Goal: Find specific page/section

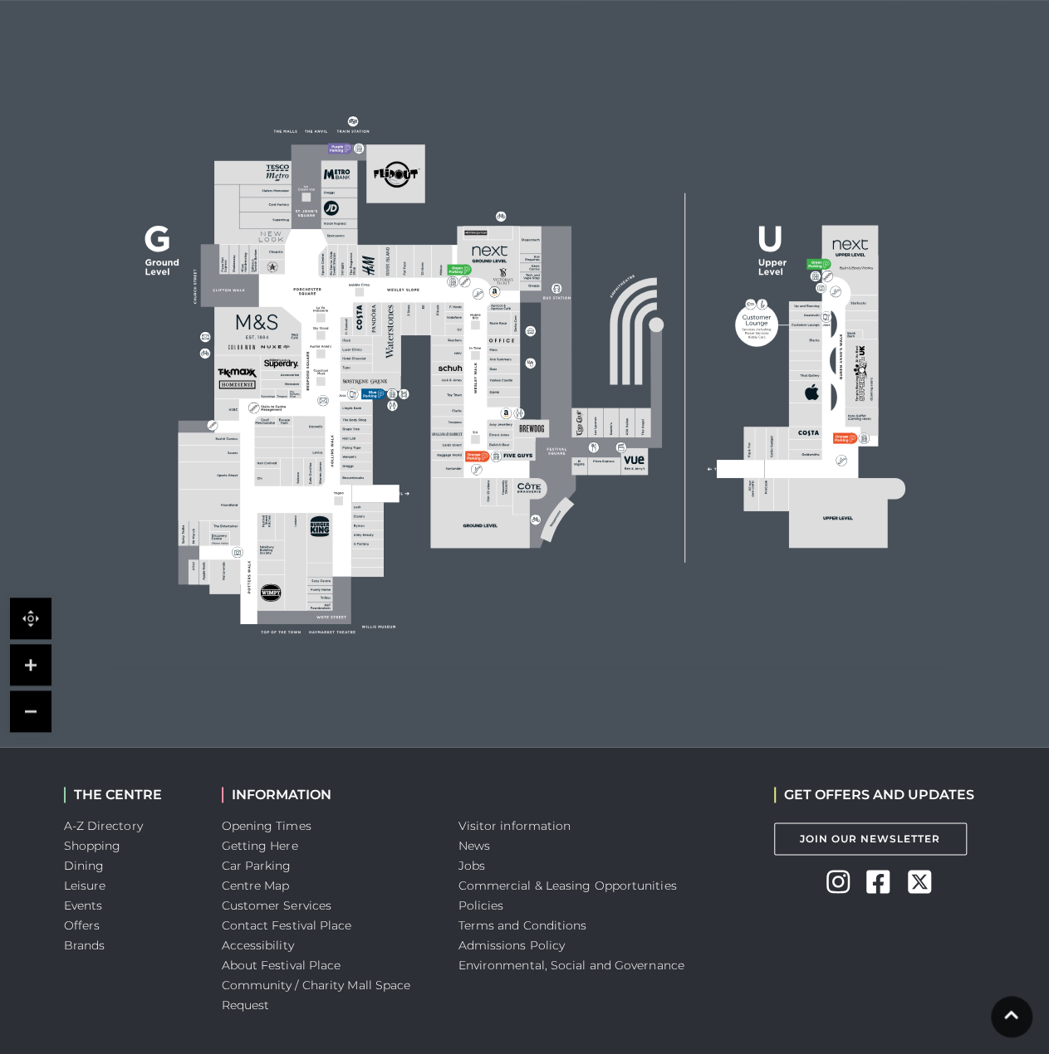
scroll to position [332, 0]
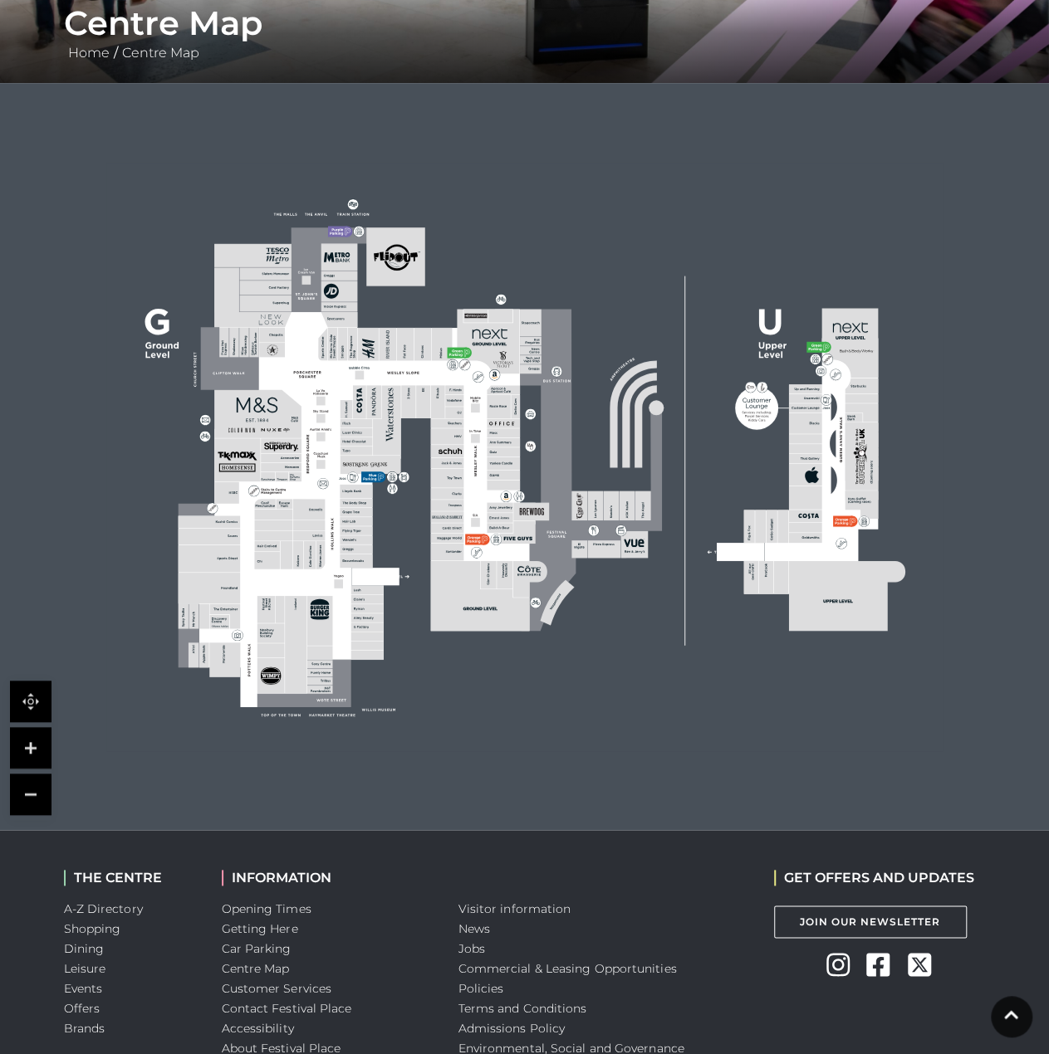
click at [45, 740] on link at bounding box center [31, 748] width 42 height 42
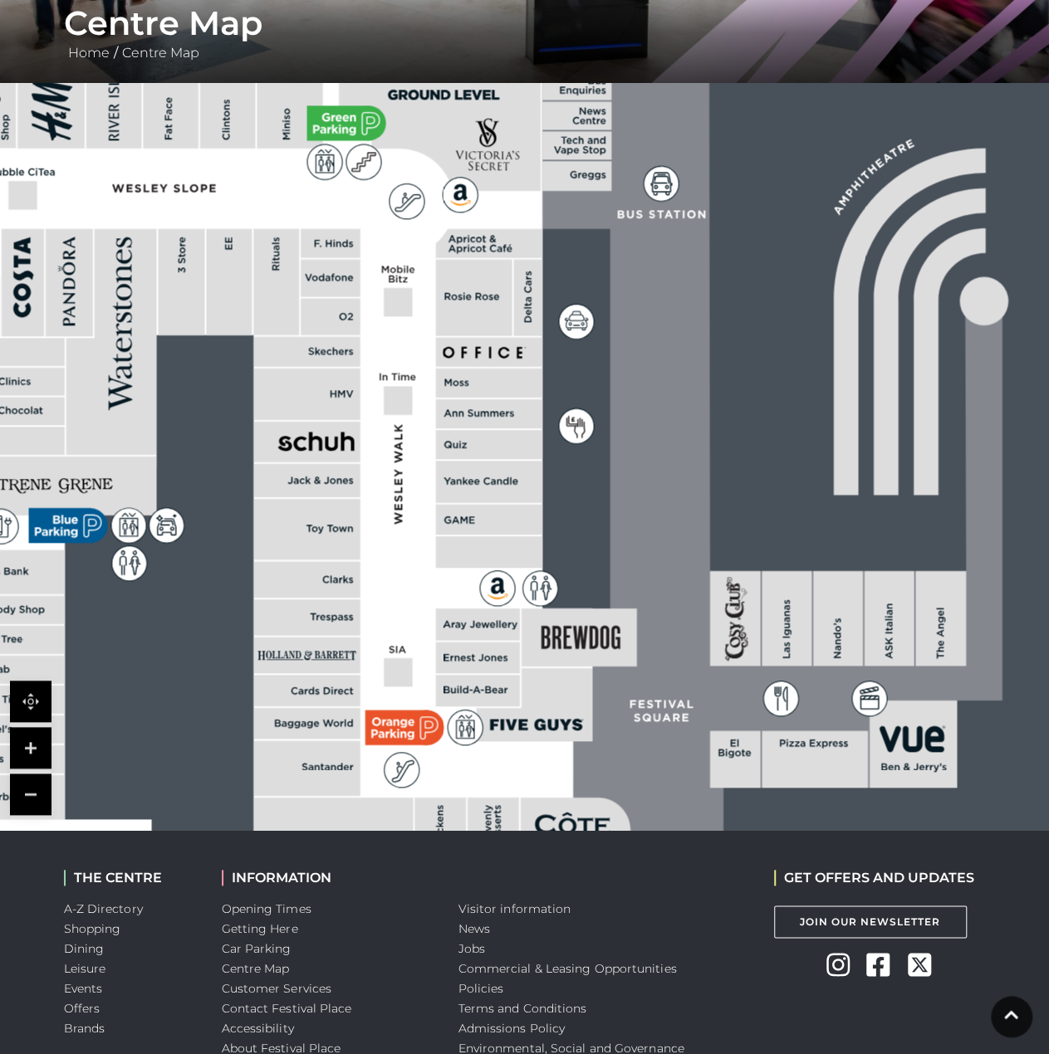
drag, startPoint x: 169, startPoint y: 603, endPoint x: 642, endPoint y: 629, distance: 474.0
click at [642, 628] on rect at bounding box center [558, 459] width 2709 height 1910
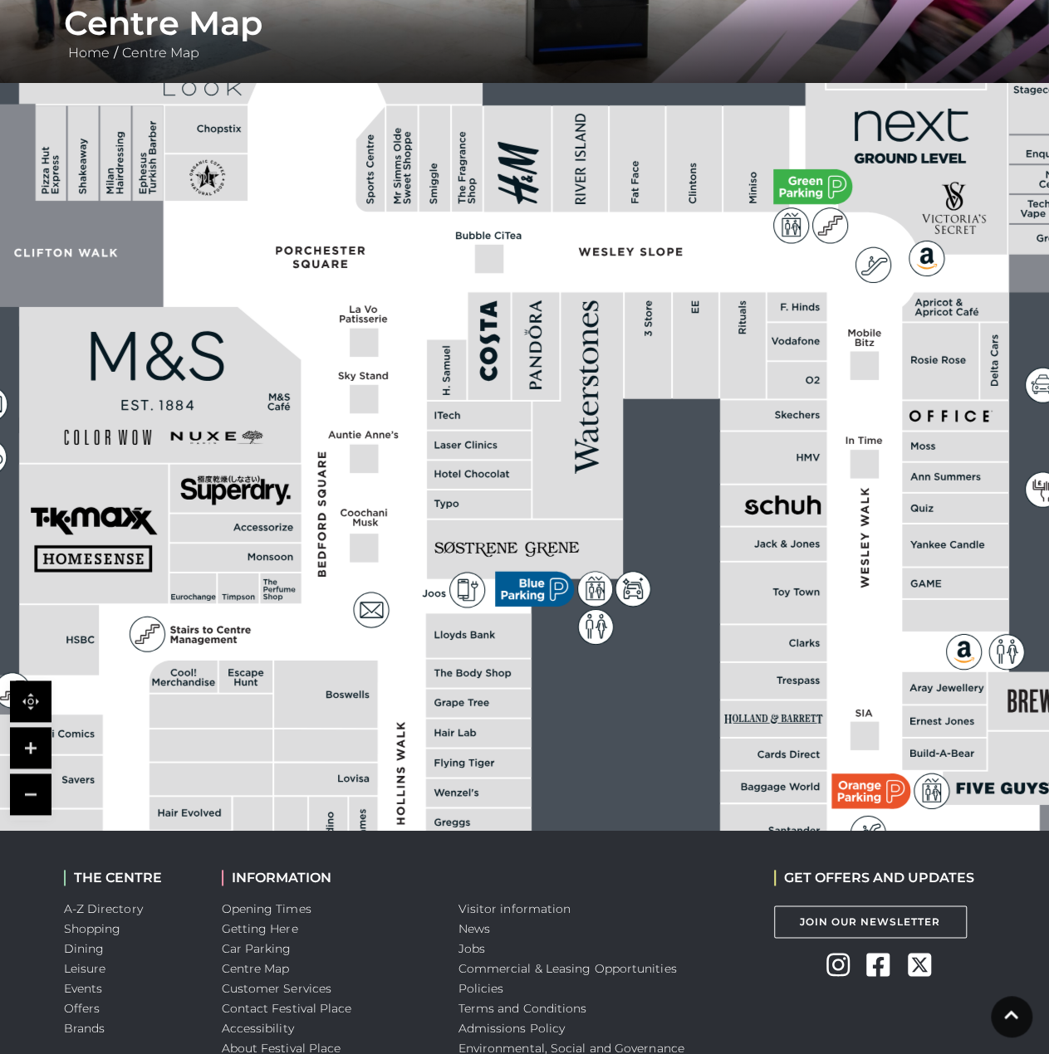
drag, startPoint x: 407, startPoint y: 631, endPoint x: 550, endPoint y: 356, distance: 309.7
click at [501, 428] on icon at bounding box center [1023, 523] width 3397 height 1910
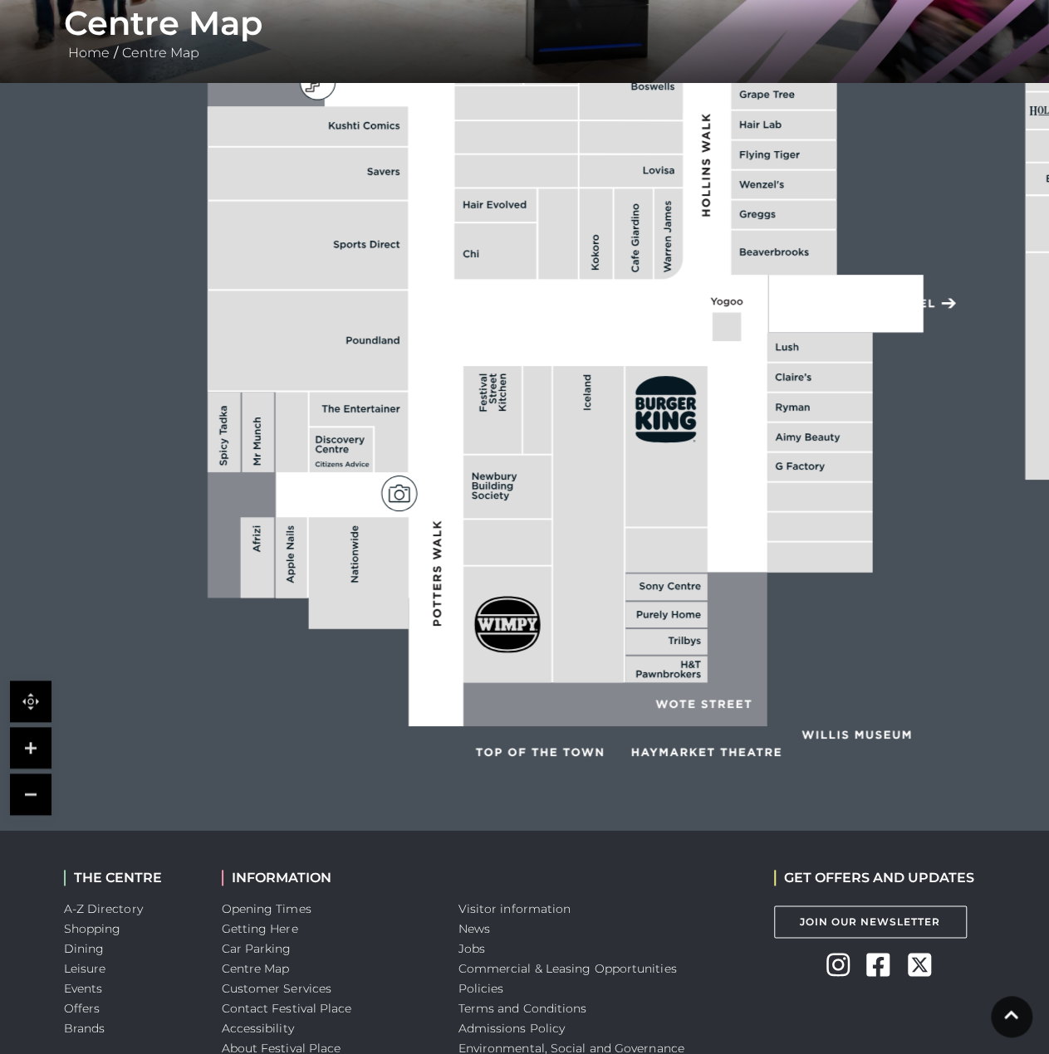
drag, startPoint x: 347, startPoint y: 524, endPoint x: 339, endPoint y: 448, distance: 76.0
click at [340, 449] on polygon at bounding box center [786, 56] width 1156 height 1339
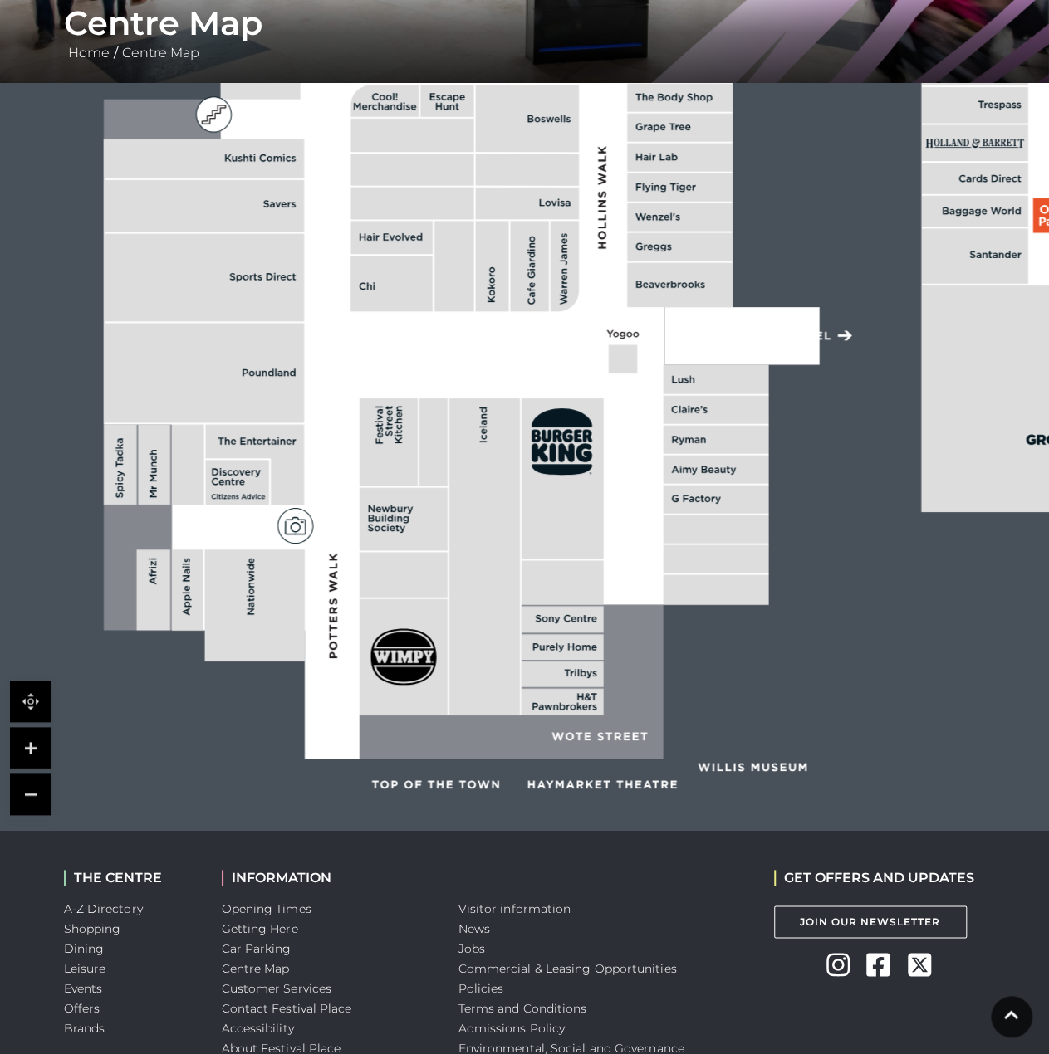
drag, startPoint x: 331, startPoint y: 507, endPoint x: 246, endPoint y: 571, distance: 106.8
click at [246, 571] on rect at bounding box center [254, 605] width 100 height 111
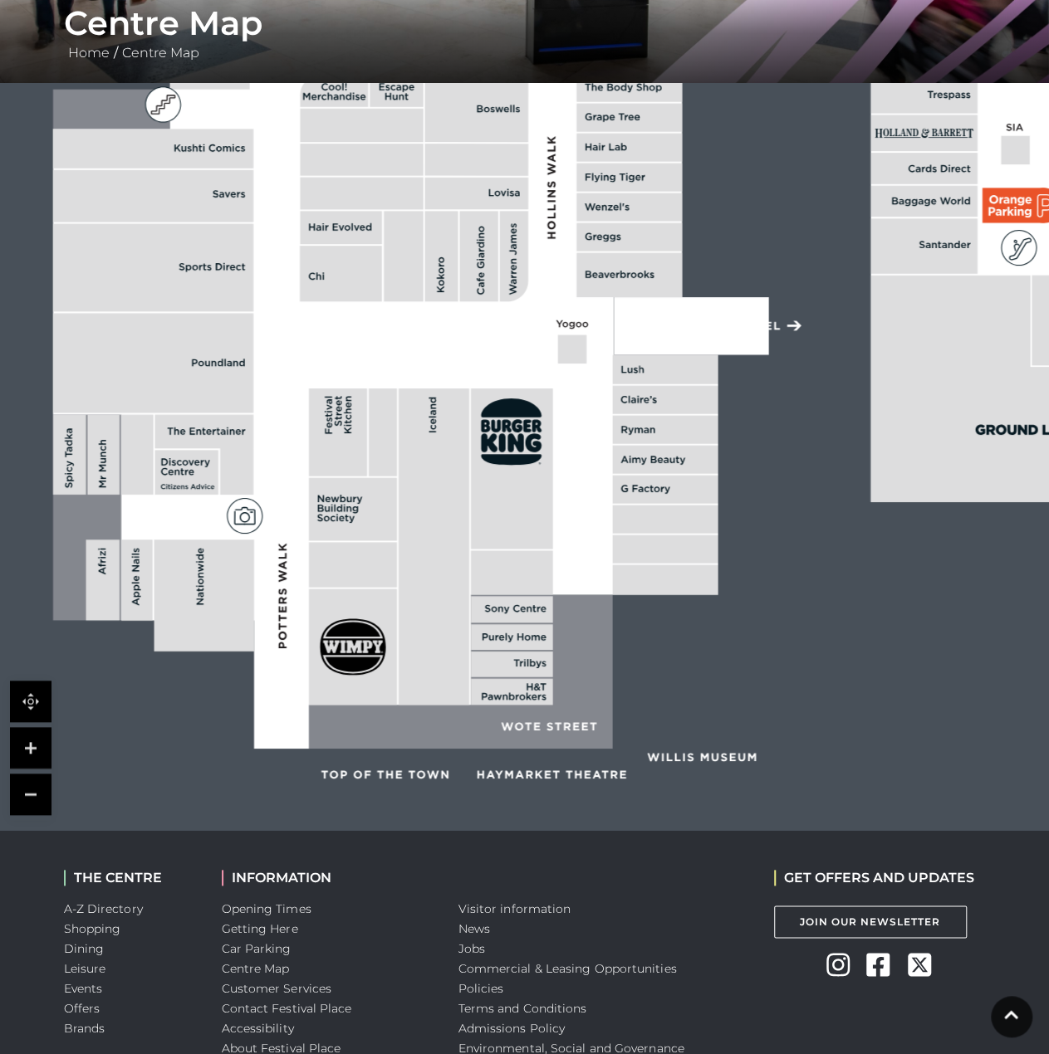
drag, startPoint x: 529, startPoint y: 609, endPoint x: 485, endPoint y: 601, distance: 44.6
click at [485, 601] on rect at bounding box center [512, 609] width 82 height 27
click at [29, 783] on link at bounding box center [31, 795] width 42 height 42
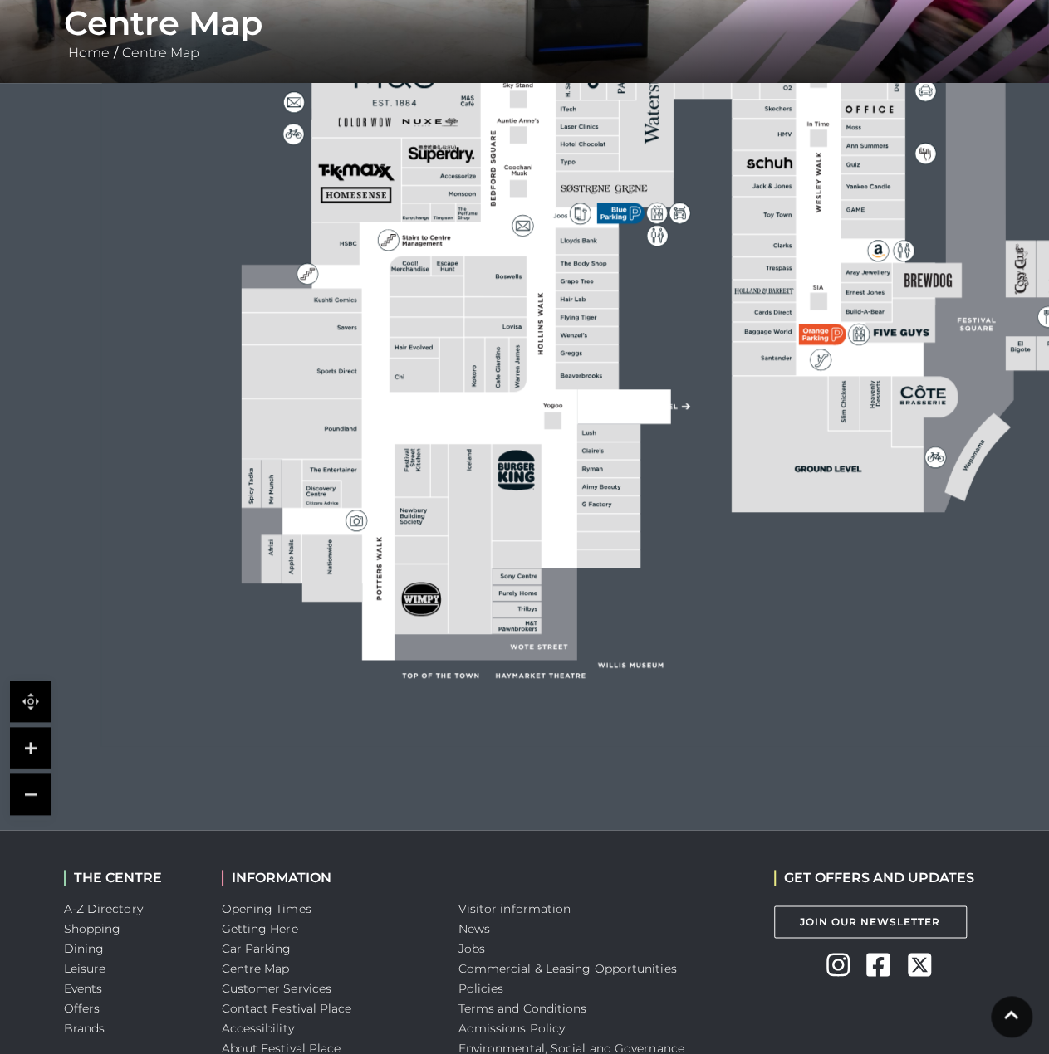
click at [33, 786] on link at bounding box center [31, 795] width 42 height 42
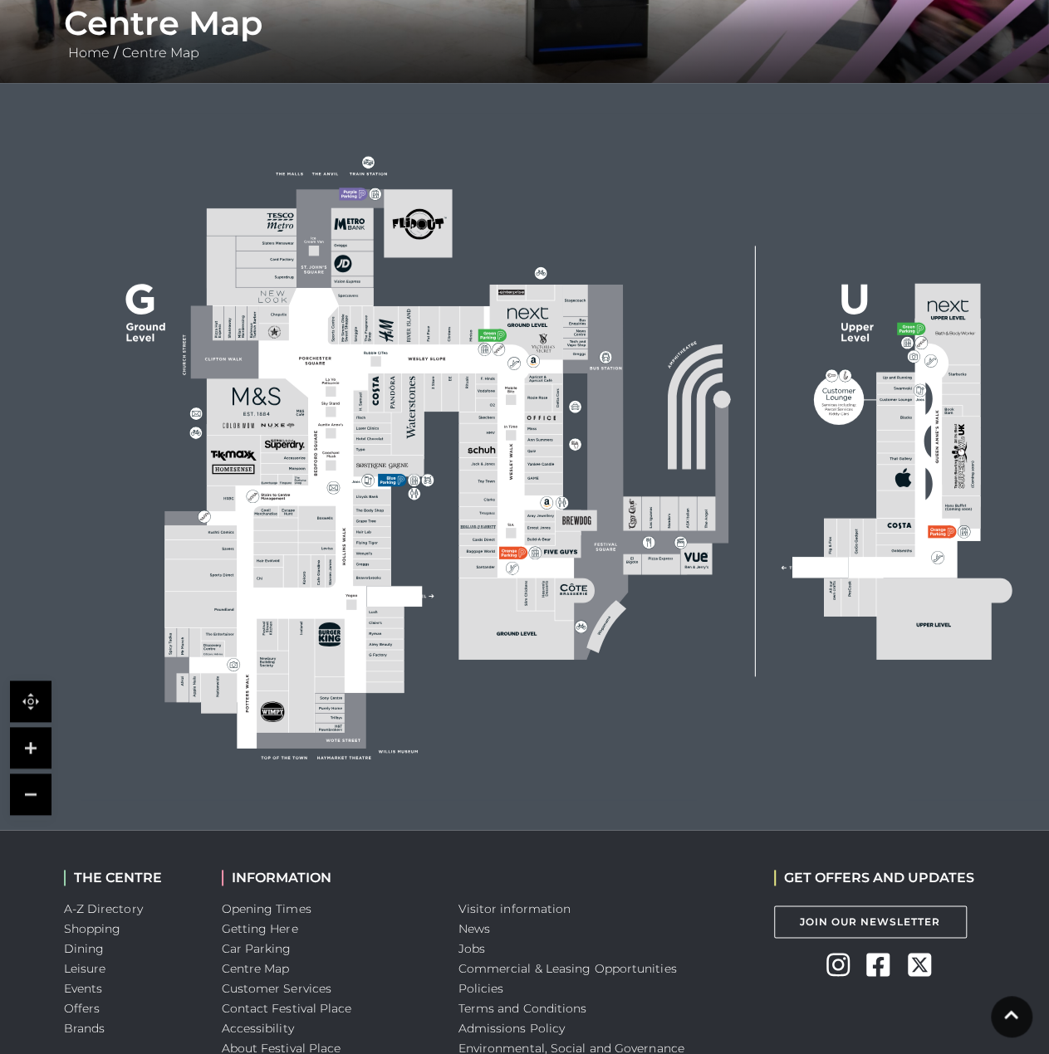
drag, startPoint x: 463, startPoint y: 467, endPoint x: 337, endPoint y: 490, distance: 128.2
click at [337, 490] on icon at bounding box center [568, 456] width 1223 height 687
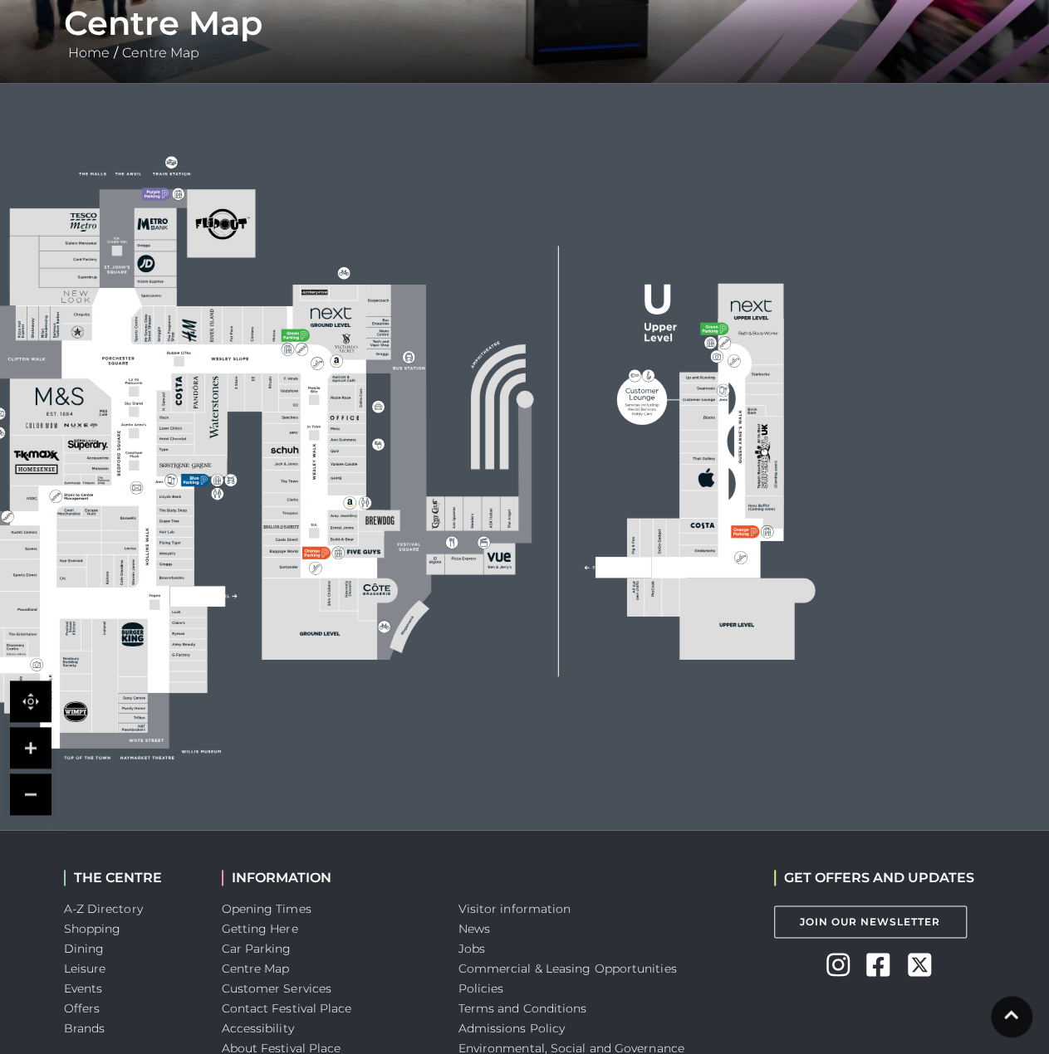
drag, startPoint x: 573, startPoint y: 380, endPoint x: 506, endPoint y: 374, distance: 66.7
click at [506, 374] on g at bounding box center [391, 461] width 847 height 544
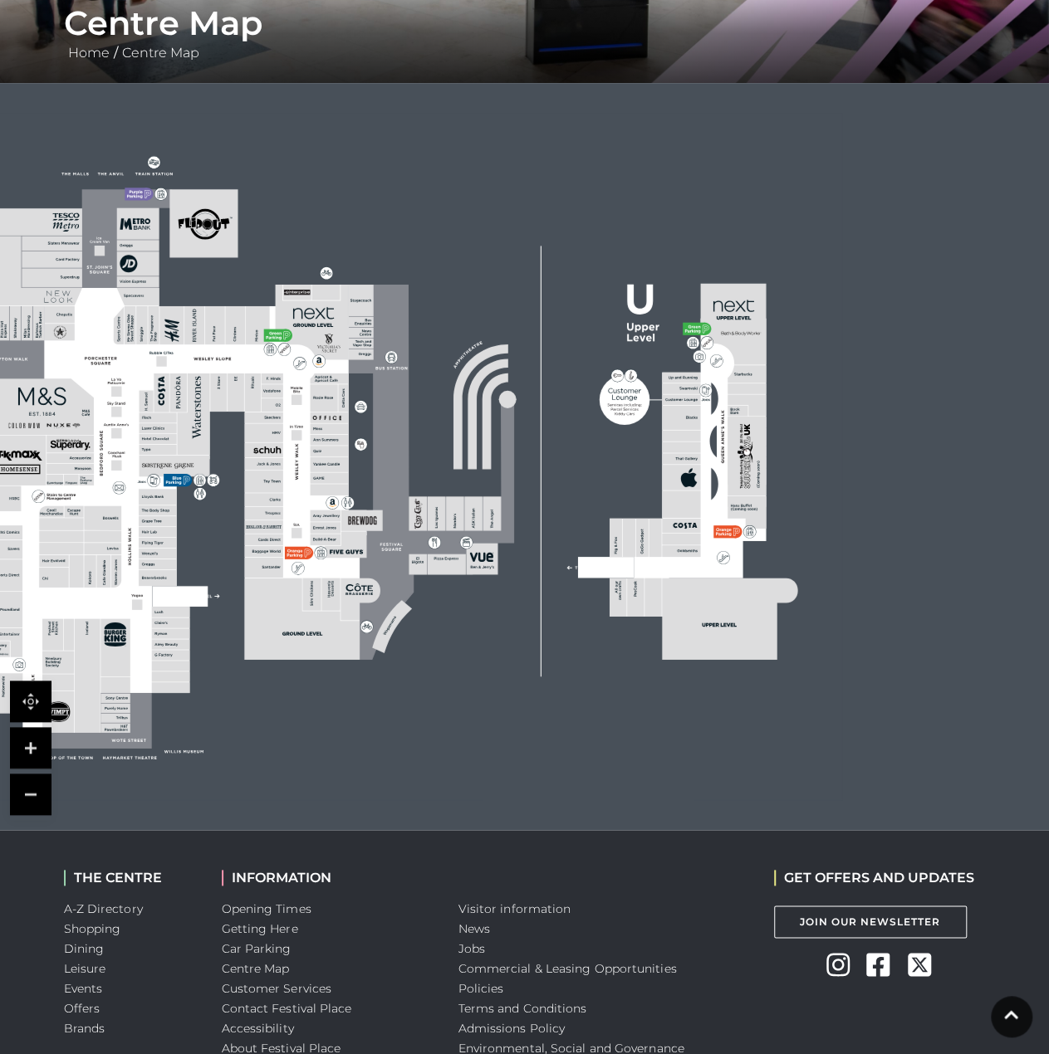
click at [35, 741] on link at bounding box center [31, 748] width 42 height 42
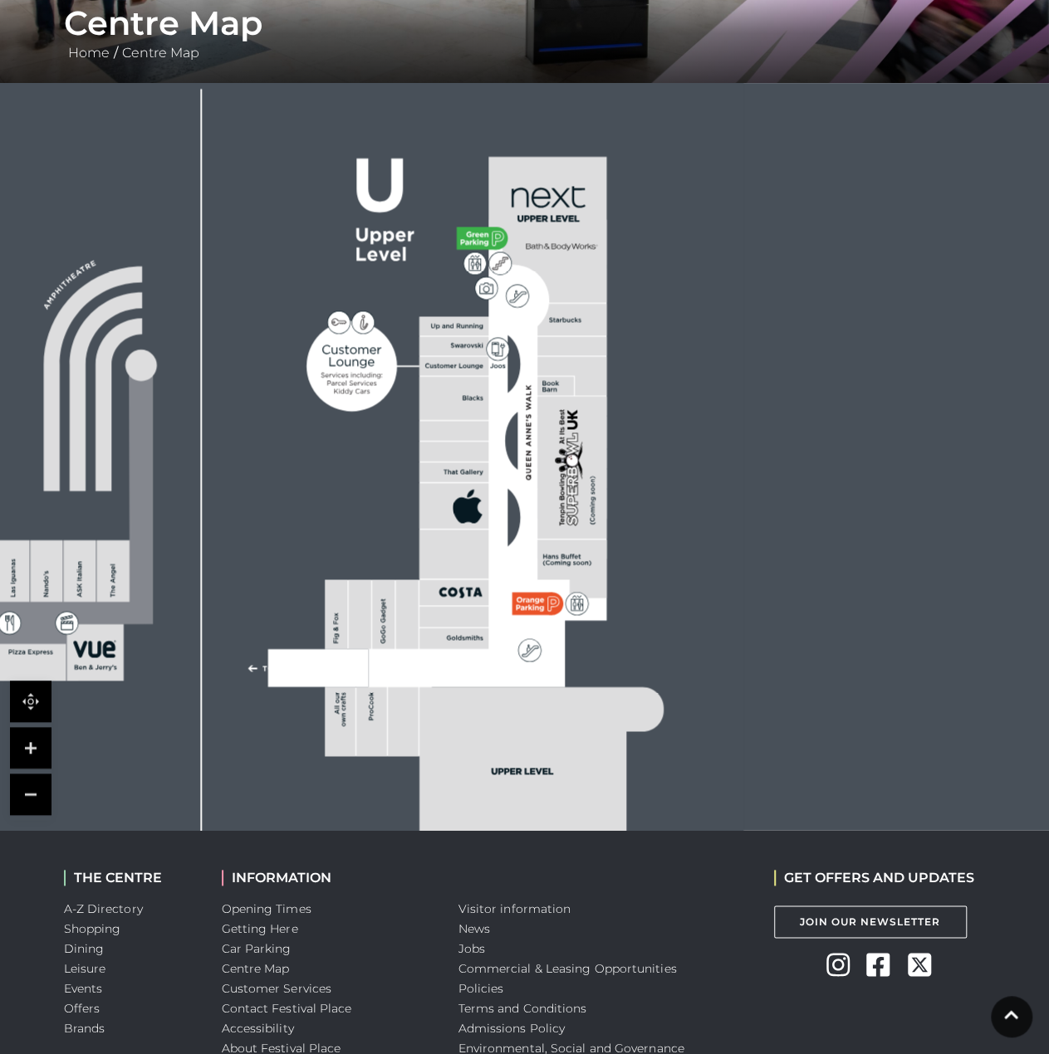
drag, startPoint x: 751, startPoint y: 401, endPoint x: 384, endPoint y: 413, distance: 367.1
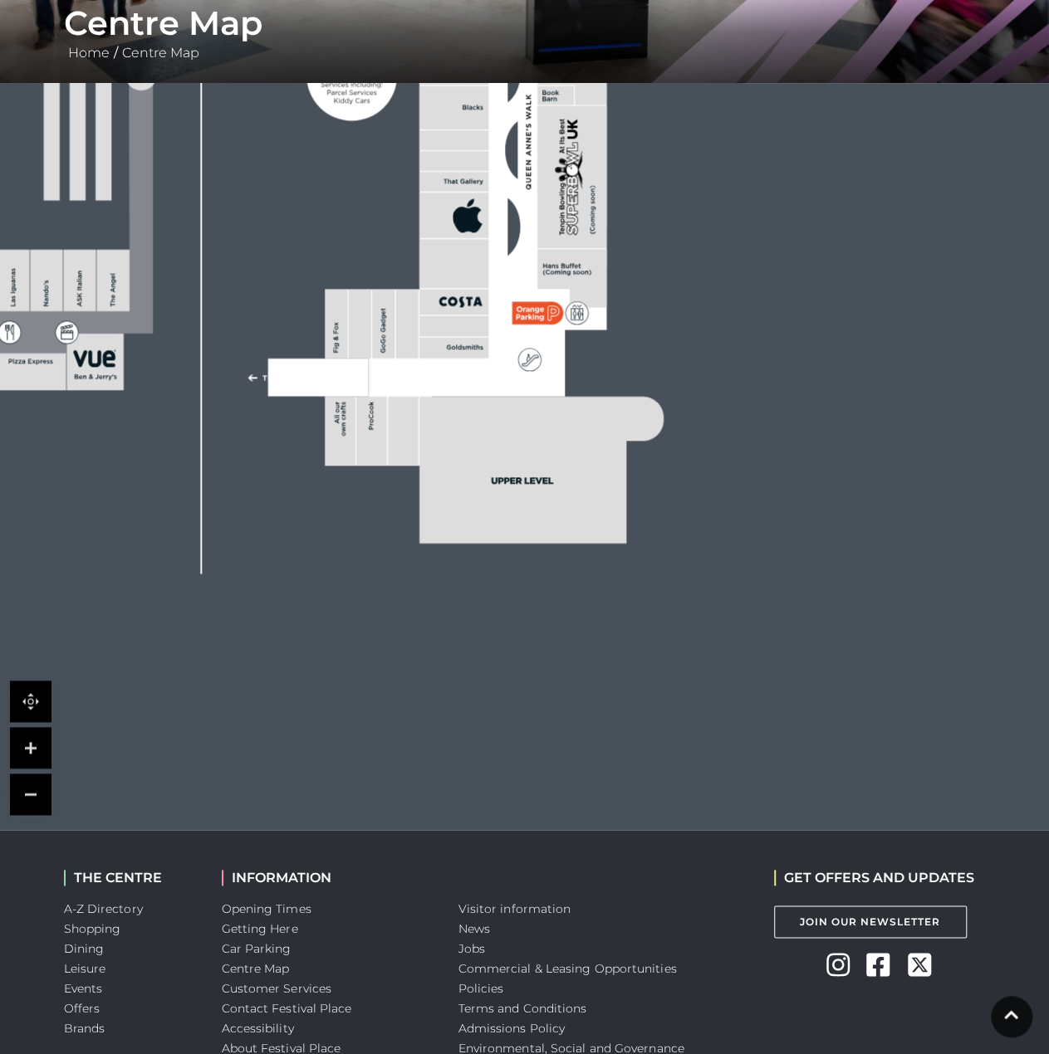
drag, startPoint x: 428, startPoint y: 589, endPoint x: 327, endPoint y: 205, distance: 397.5
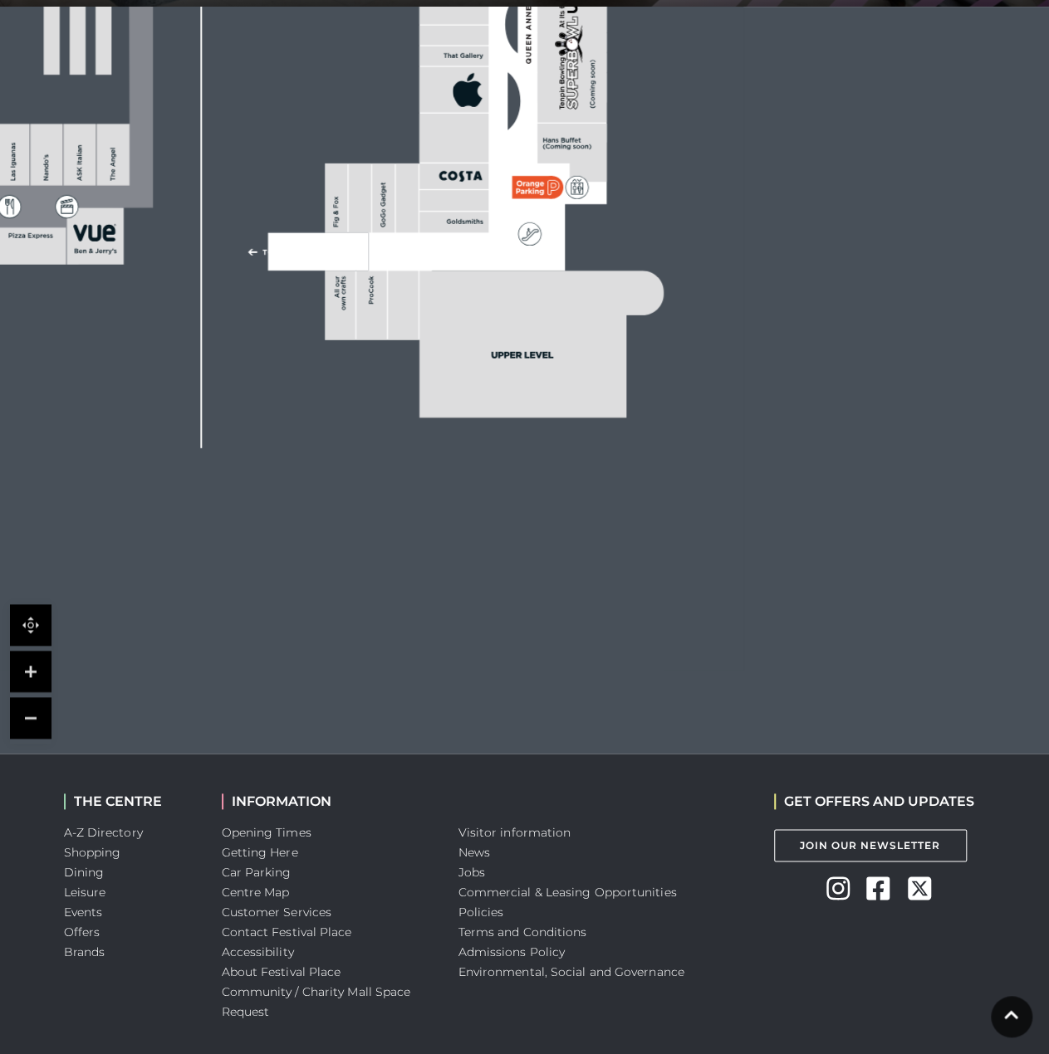
scroll to position [470, 0]
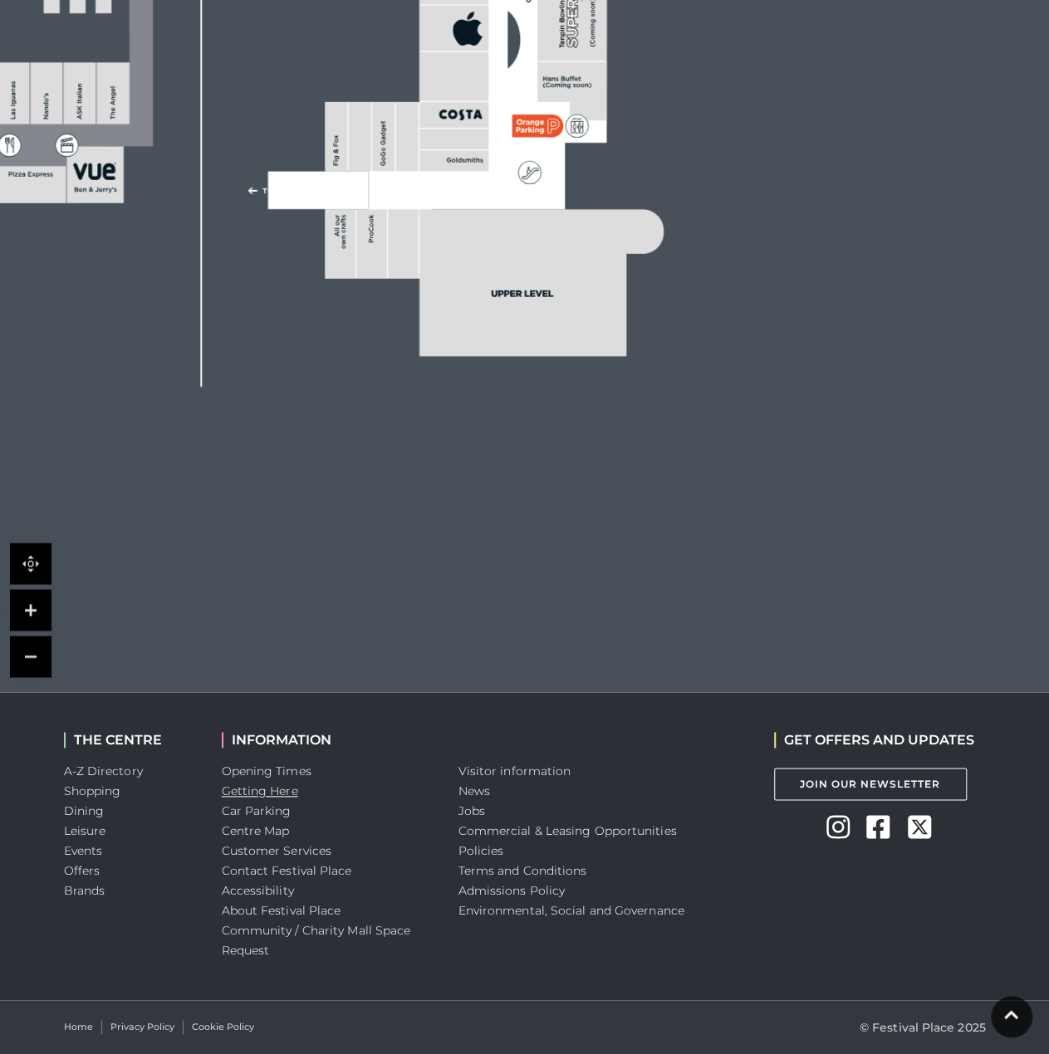
click at [284, 793] on link "Getting Here" at bounding box center [260, 791] width 76 height 15
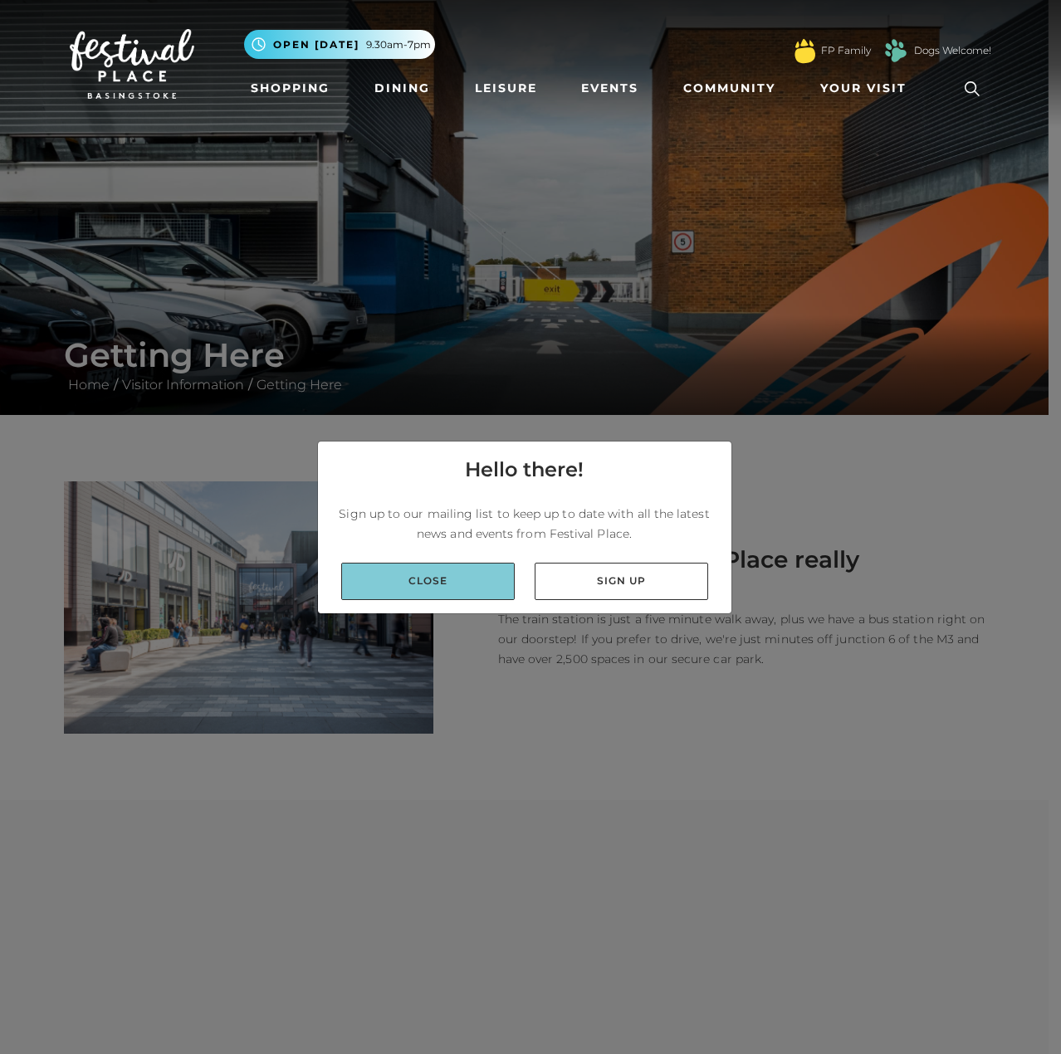
click at [425, 585] on link "Close" at bounding box center [428, 581] width 174 height 37
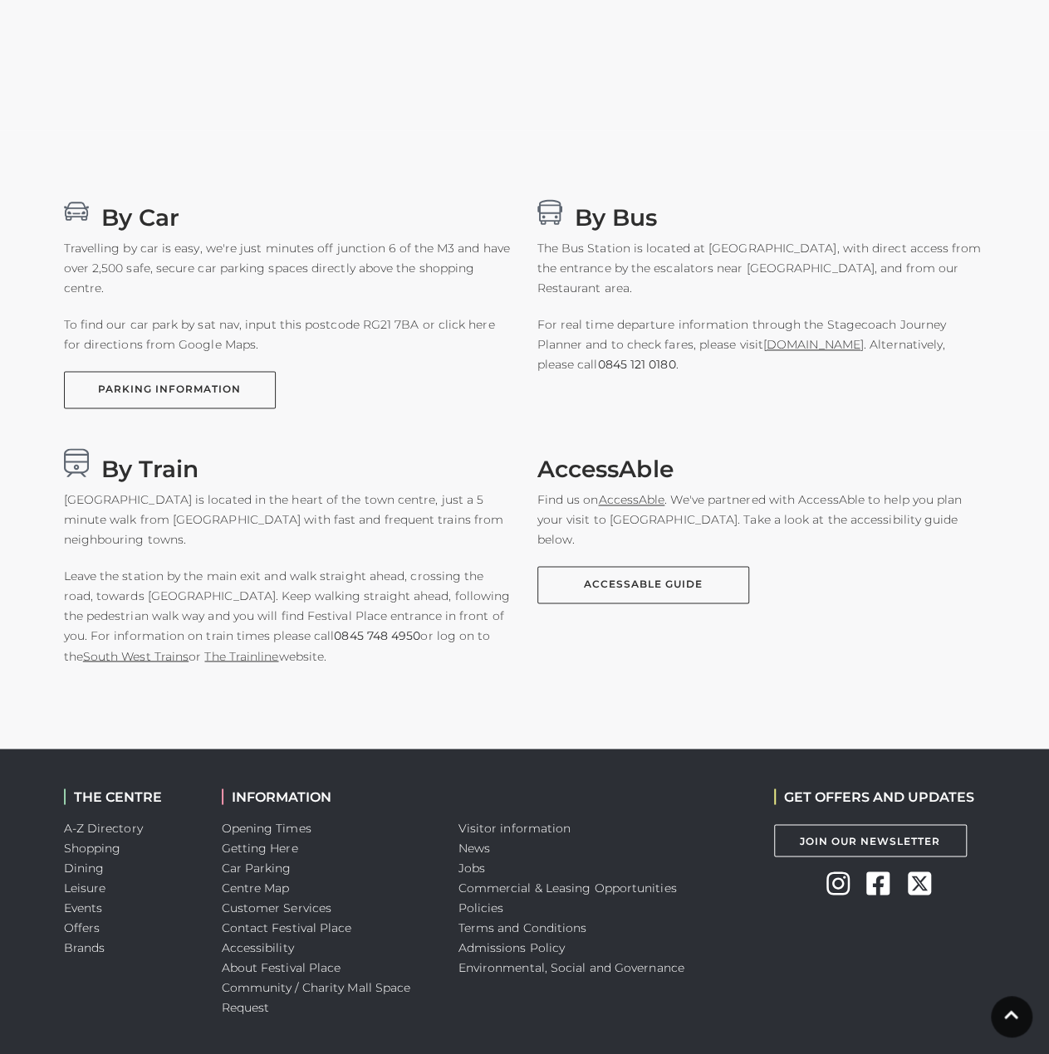
scroll to position [995, 0]
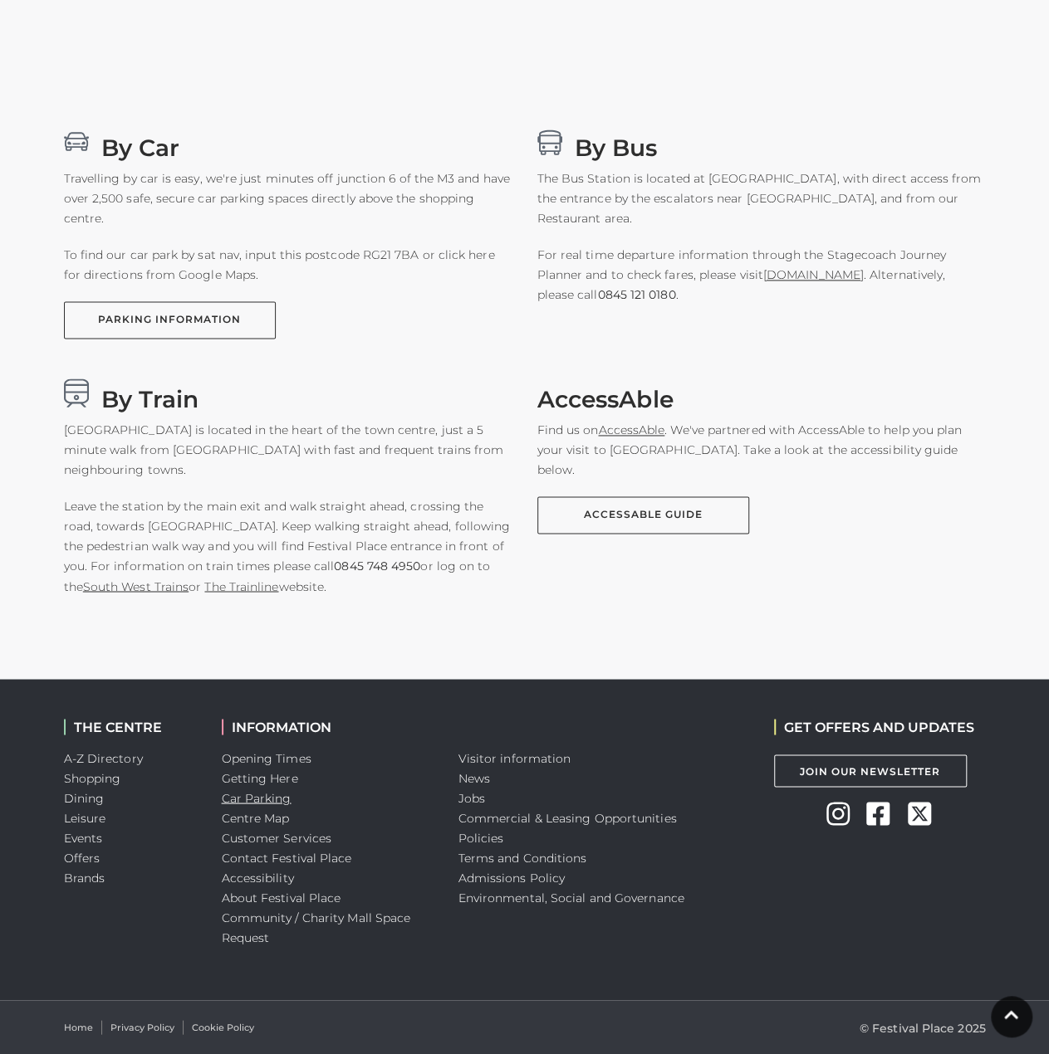
click at [276, 802] on link "Car Parking" at bounding box center [257, 797] width 70 height 15
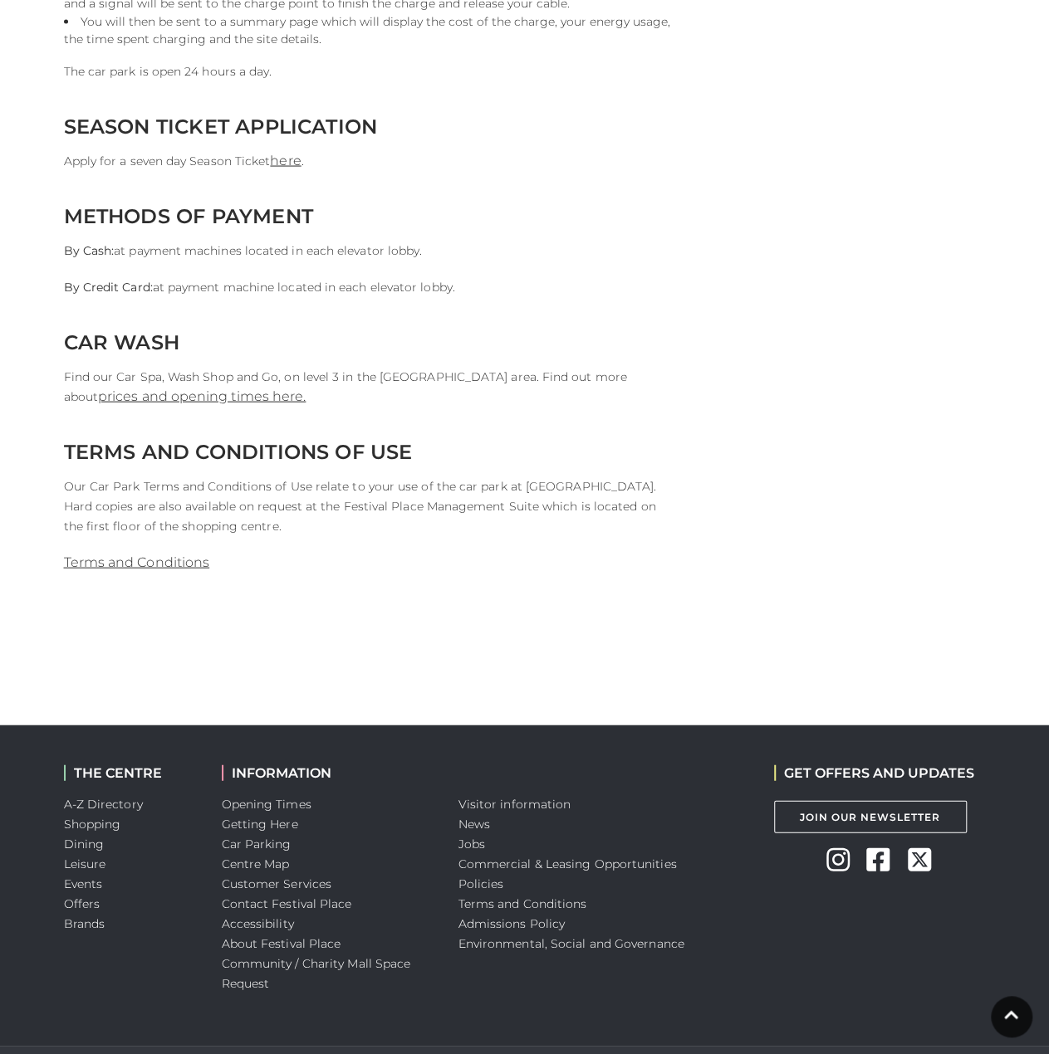
scroll to position [1609, 0]
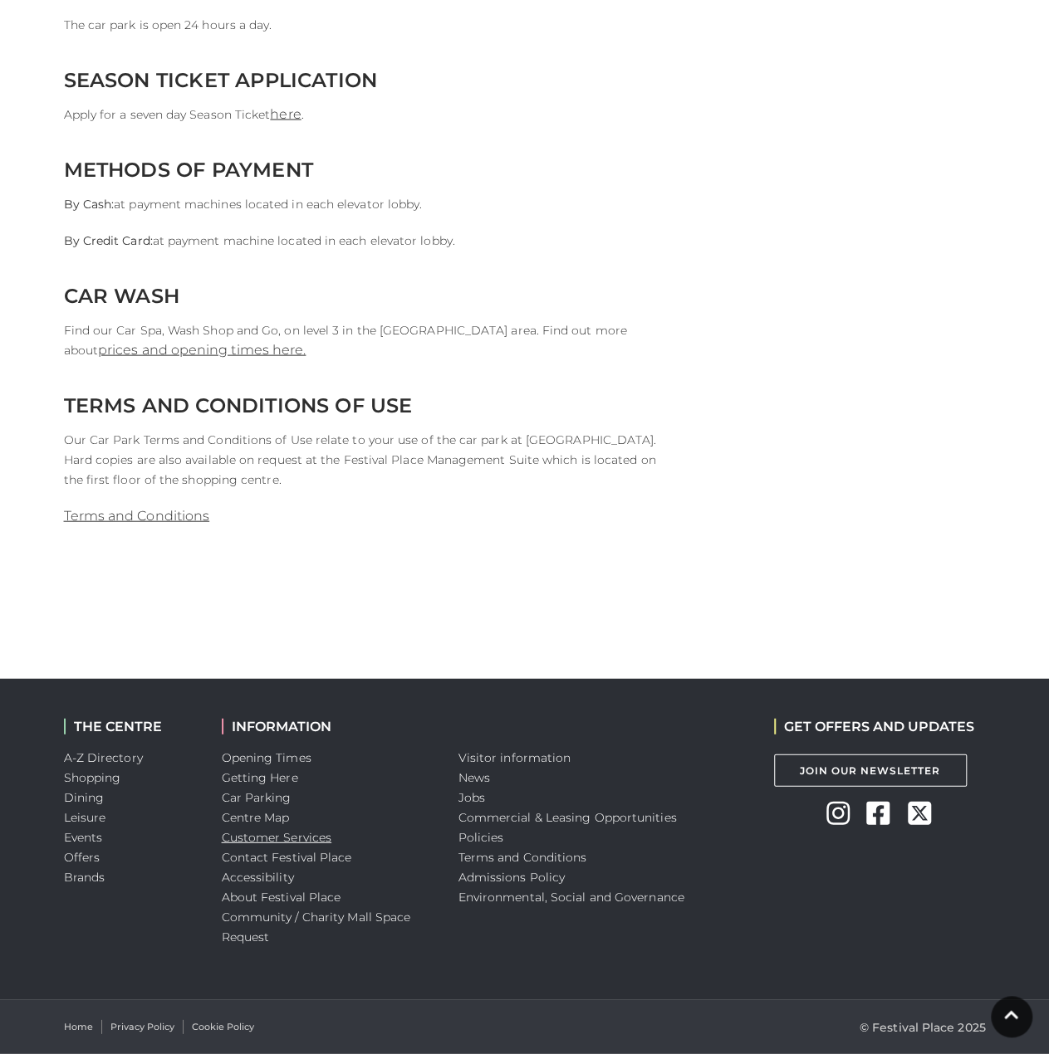
click at [275, 840] on link "Customer Services" at bounding box center [277, 837] width 110 height 15
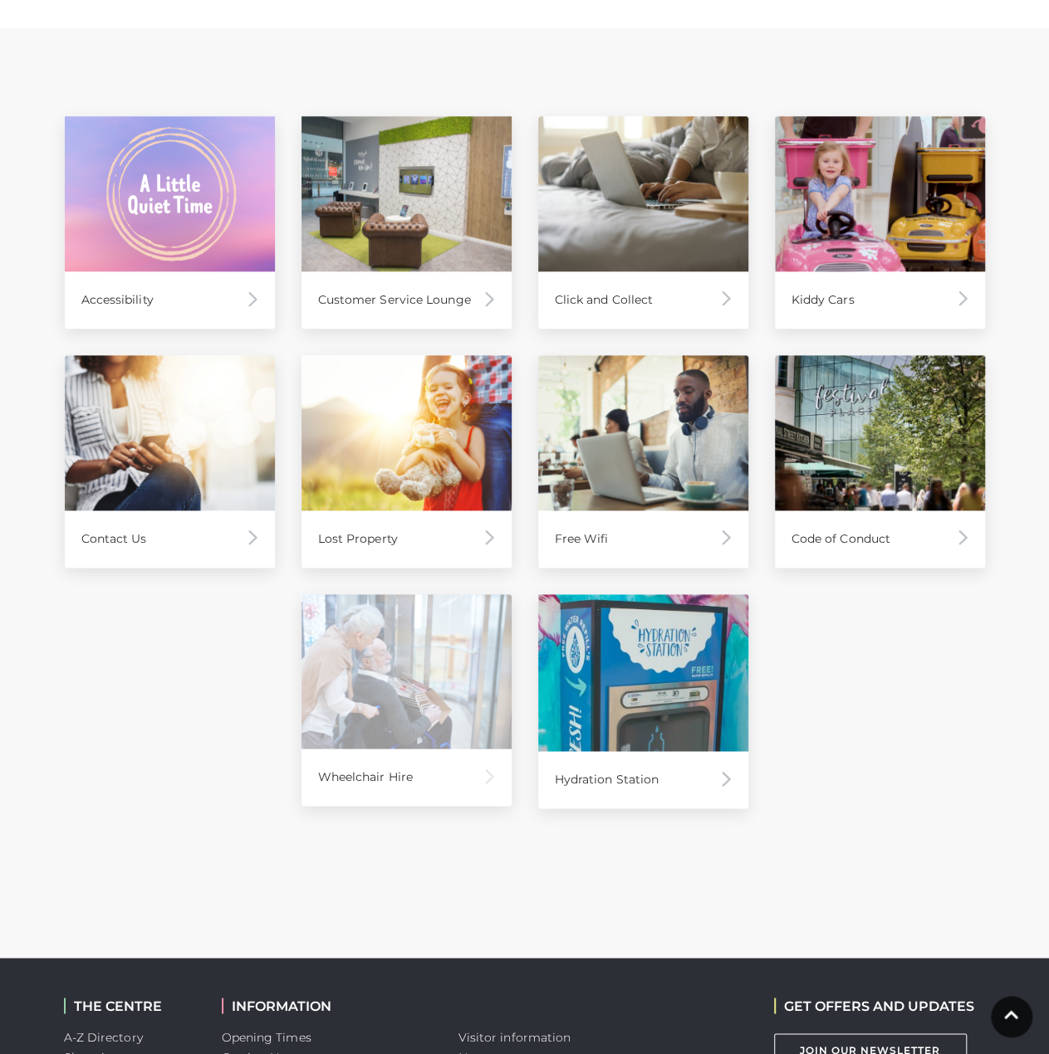
scroll to position [1026, 0]
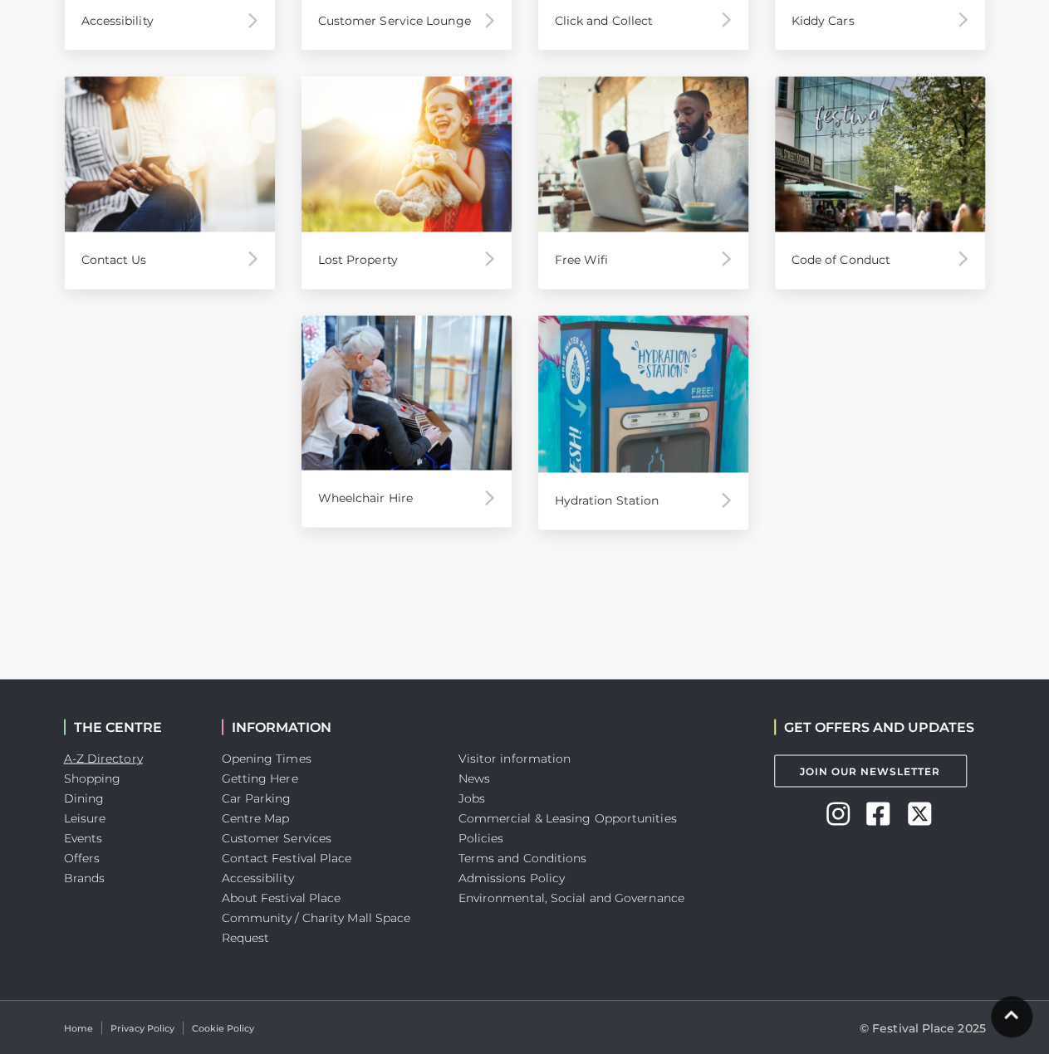
click at [121, 754] on link "A-Z Directory" at bounding box center [103, 758] width 79 height 15
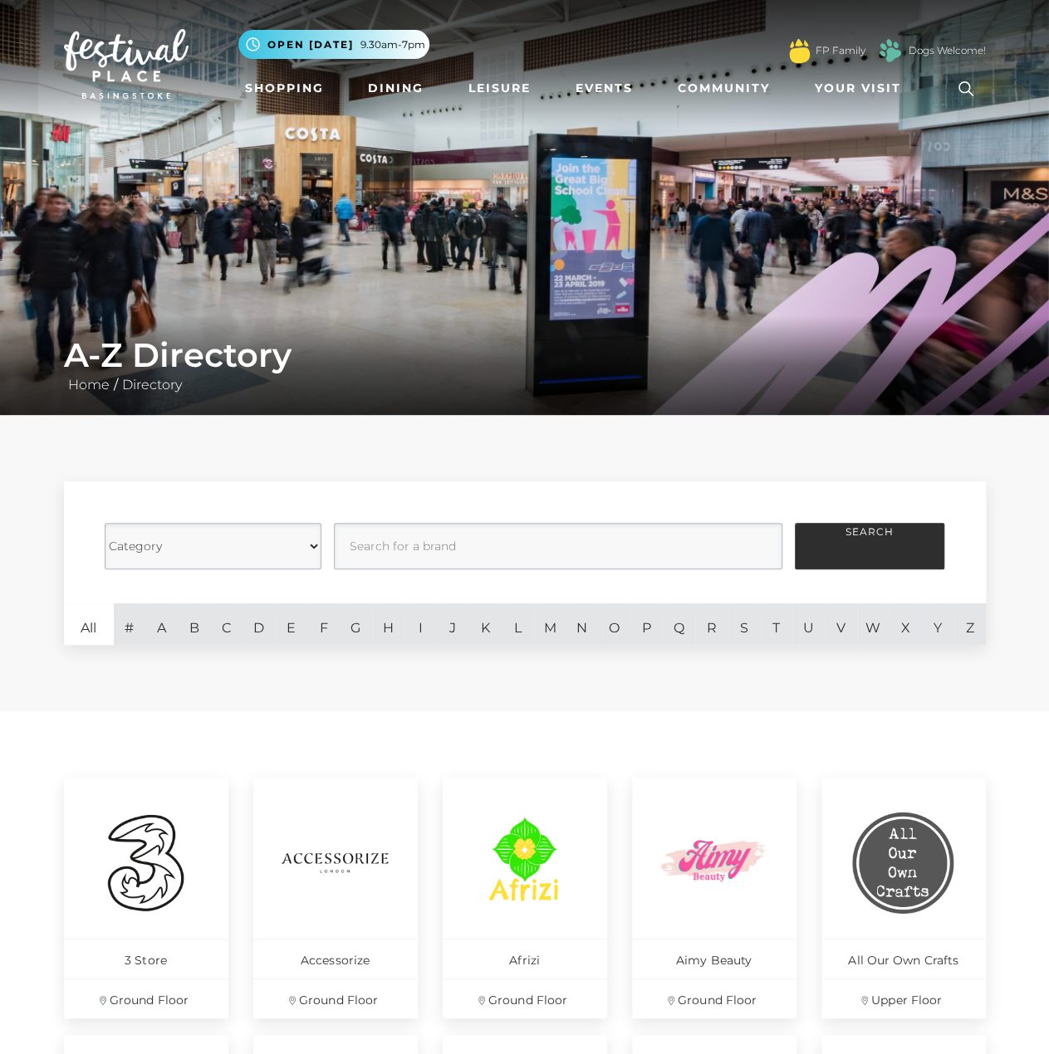
click at [154, 547] on select "Category Cafes Restaurants Fashion Services Technology Homeware Gifts, Statione…" at bounding box center [213, 546] width 217 height 46
click at [479, 534] on input "text" at bounding box center [558, 546] width 448 height 46
click at [315, 625] on link "F" at bounding box center [323, 625] width 32 height 42
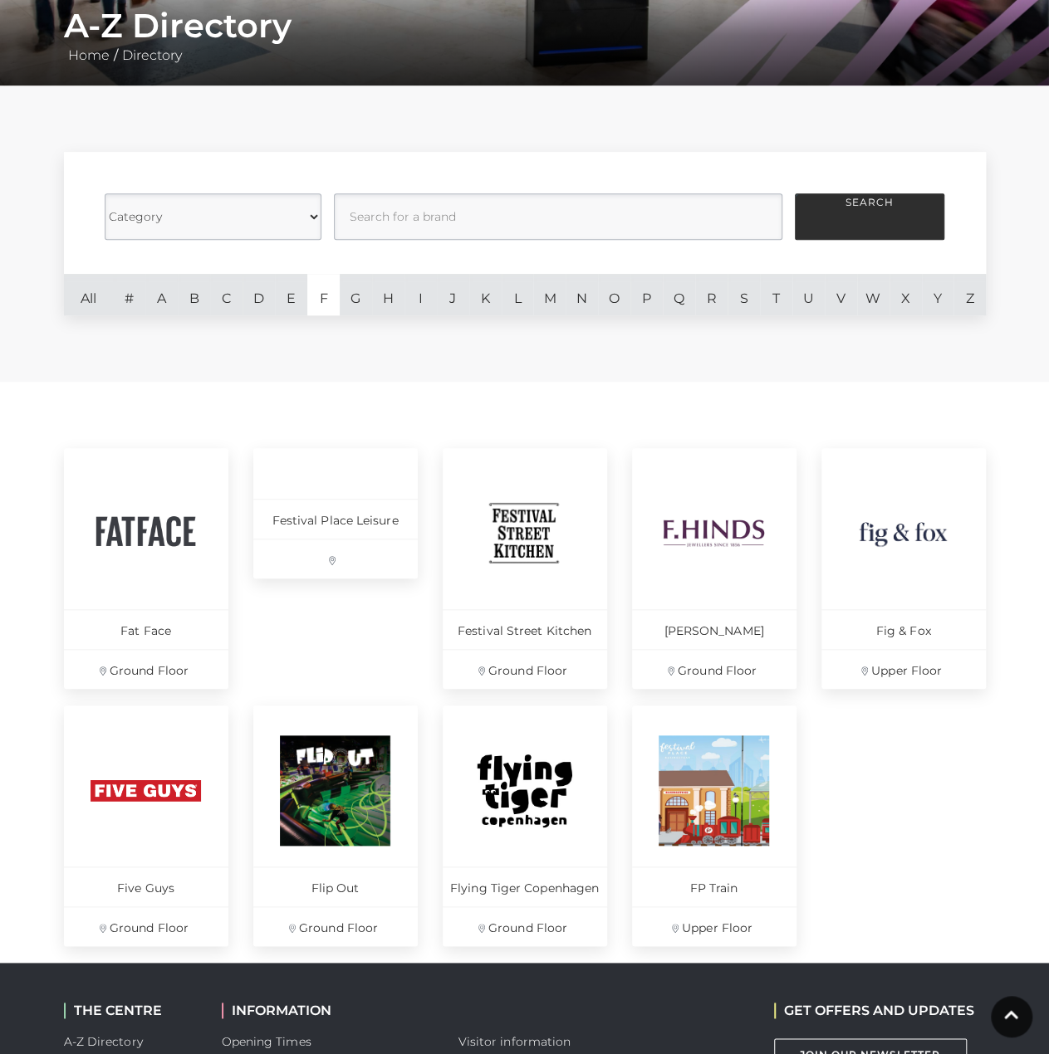
scroll to position [332, 0]
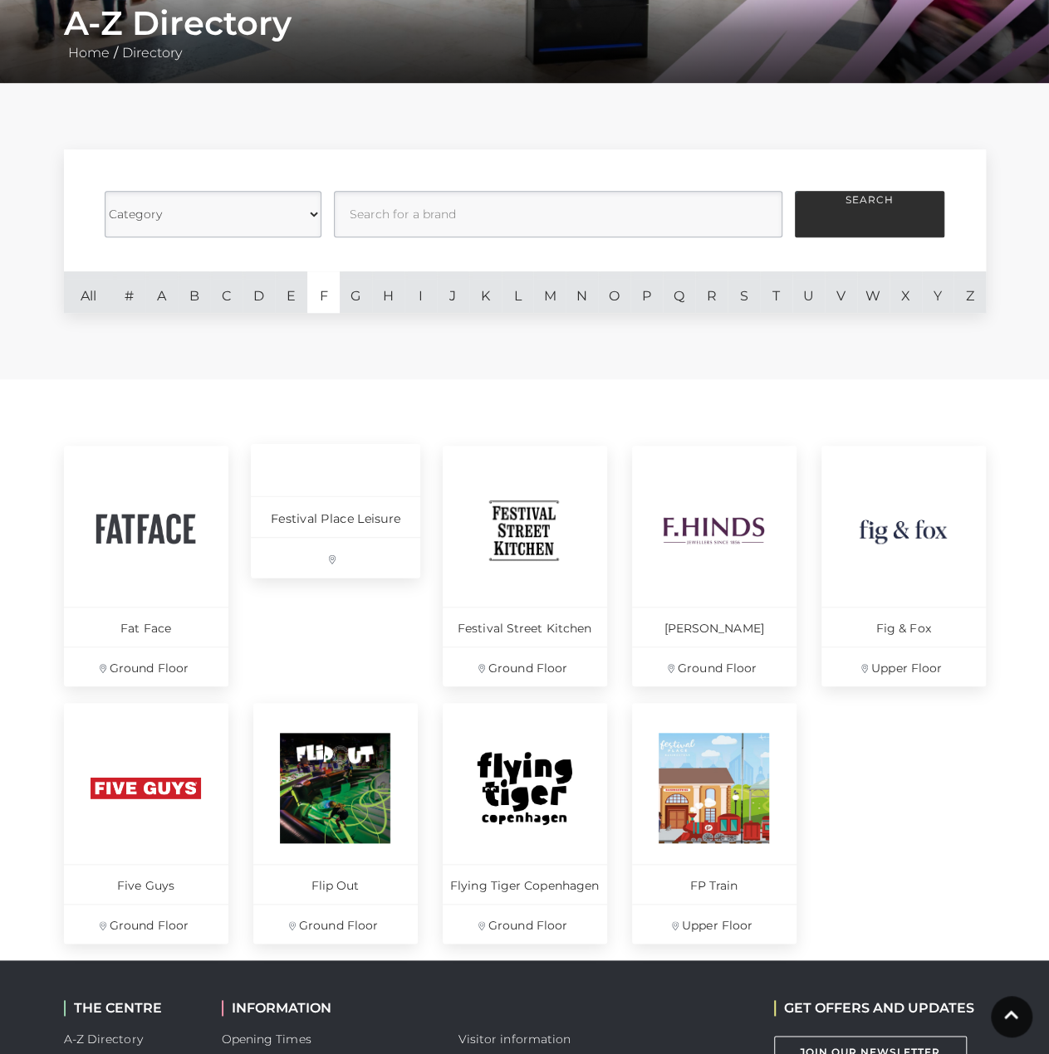
click at [370, 542] on p at bounding box center [335, 557] width 169 height 41
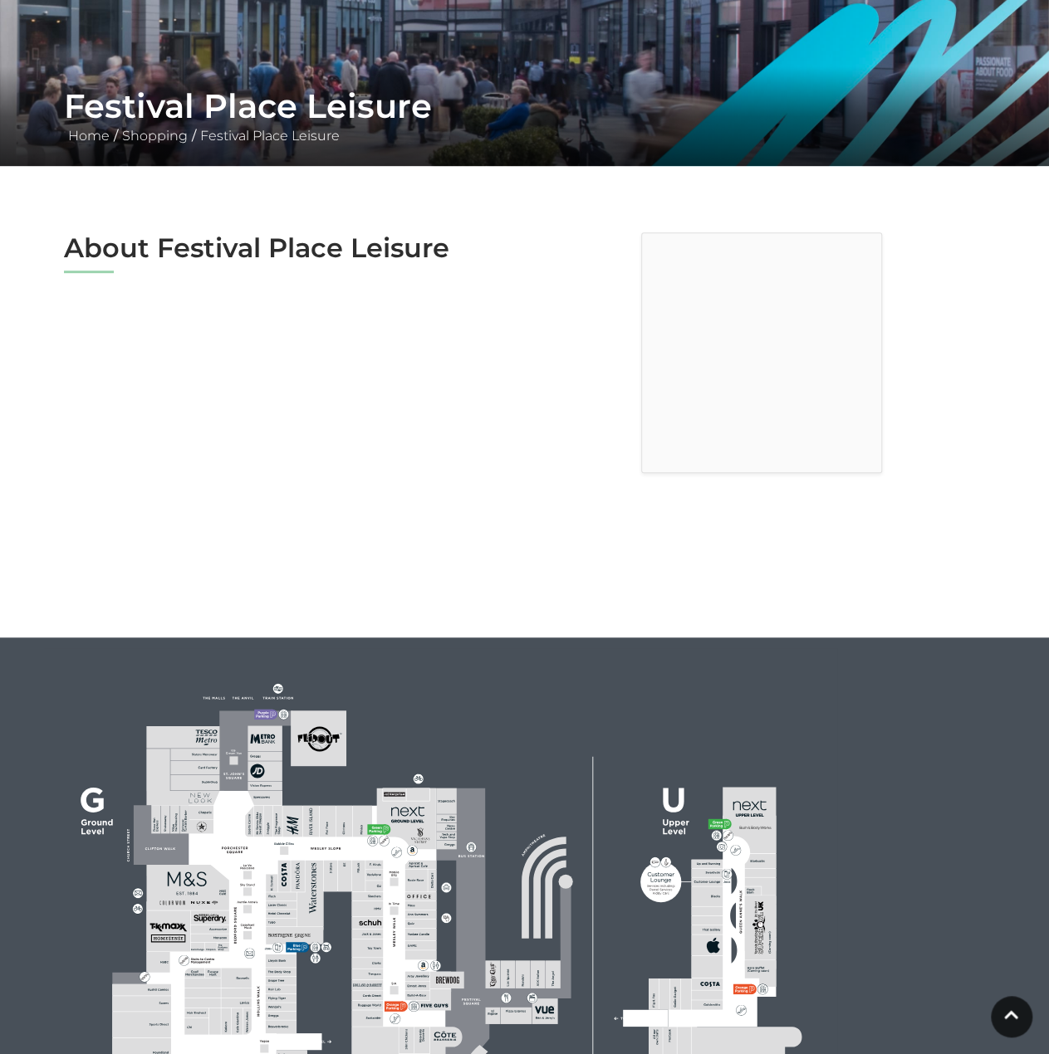
scroll to position [664, 0]
